Goal: Task Accomplishment & Management: Manage account settings

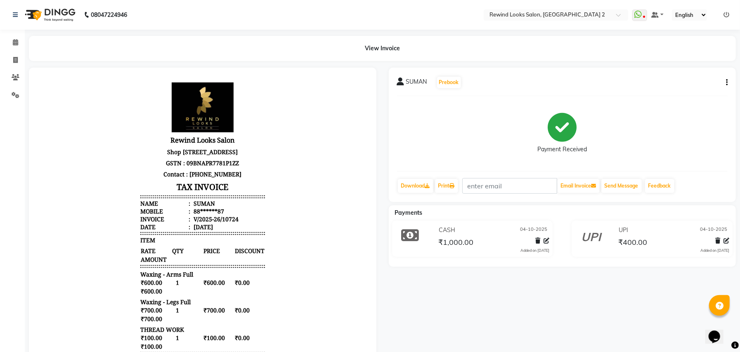
click at [725, 12] on icon at bounding box center [726, 15] width 6 height 6
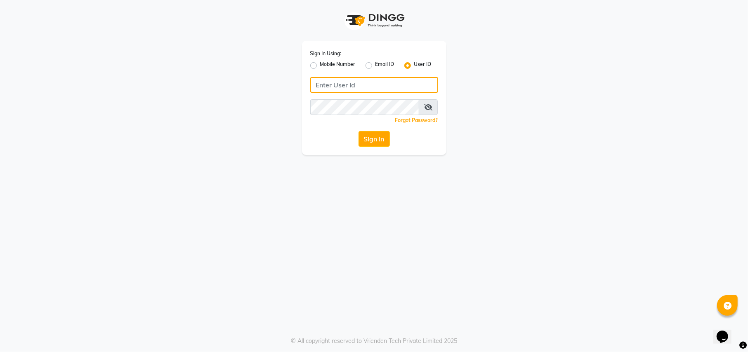
click at [339, 82] on input "Username" at bounding box center [374, 85] width 128 height 16
type input "R"
type input "rewindlooks"
click at [366, 134] on button "Sign In" at bounding box center [373, 139] width 31 height 16
click at [366, 134] on div "Sign In" at bounding box center [374, 139] width 128 height 16
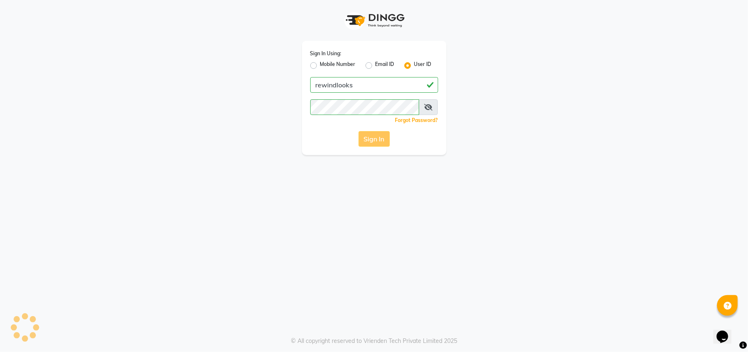
click at [366, 134] on div "Sign In" at bounding box center [374, 139] width 128 height 16
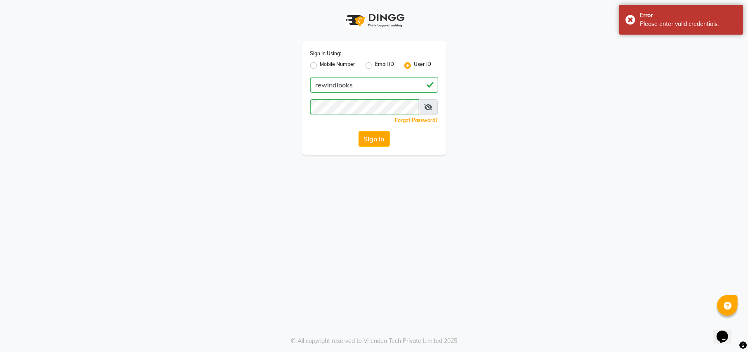
click at [427, 108] on icon at bounding box center [428, 107] width 8 height 7
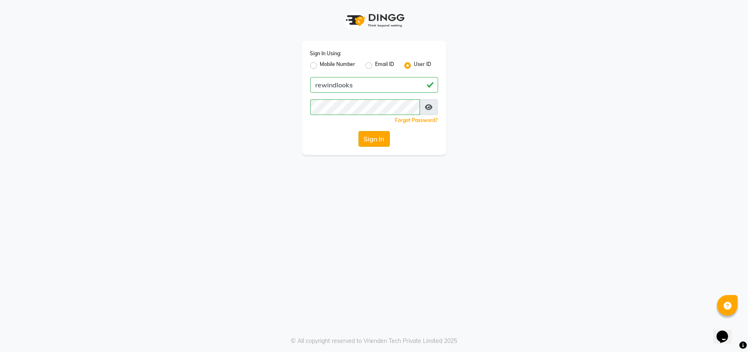
click at [373, 142] on button "Sign In" at bounding box center [373, 139] width 31 height 16
click at [373, 142] on div "Sign In" at bounding box center [374, 139] width 128 height 16
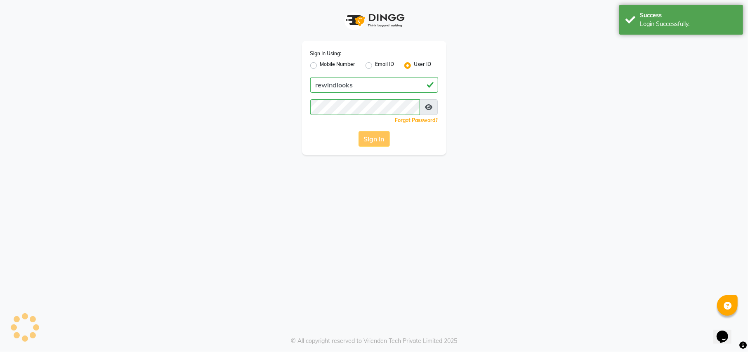
click at [373, 142] on div "Sign In" at bounding box center [374, 139] width 128 height 16
click at [373, 142] on button "Sign In" at bounding box center [373, 139] width 31 height 16
